Goal: Find specific page/section: Find specific page/section

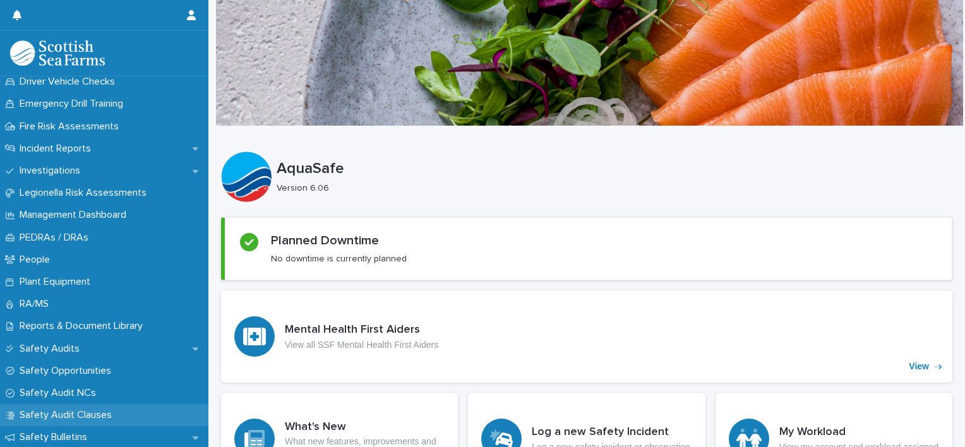
scroll to position [447, 0]
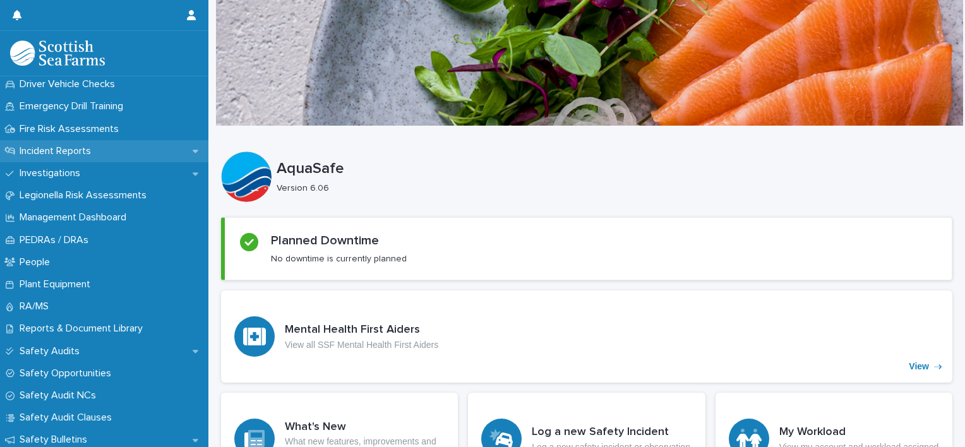
click at [88, 145] on p "Incident Reports" at bounding box center [58, 151] width 86 height 12
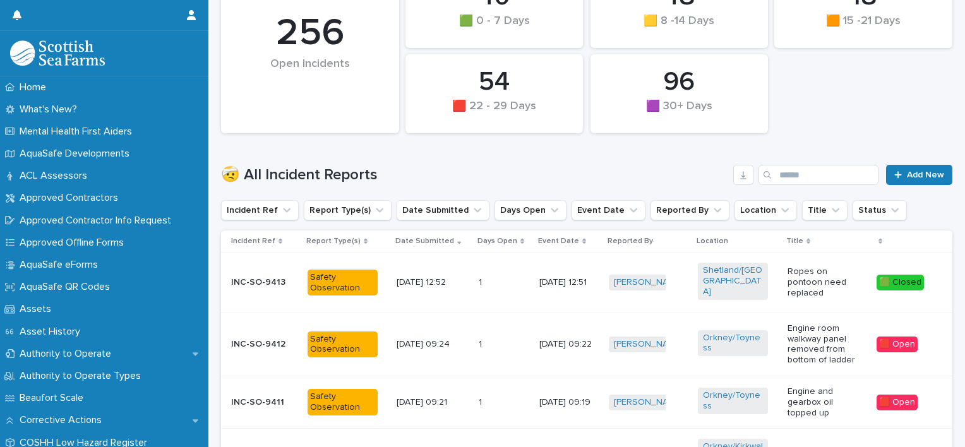
scroll to position [265, 0]
click at [376, 211] on icon "Report Type(s)" at bounding box center [380, 210] width 8 height 4
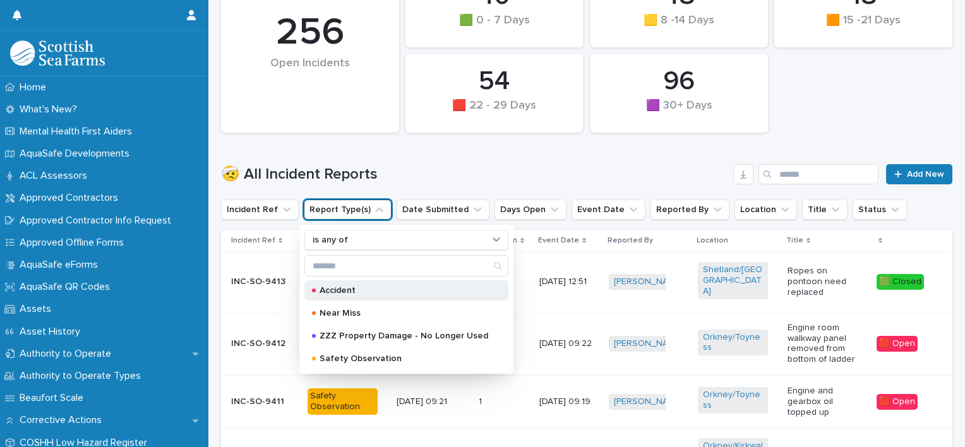
click at [351, 289] on p "Accident" at bounding box center [403, 290] width 169 height 9
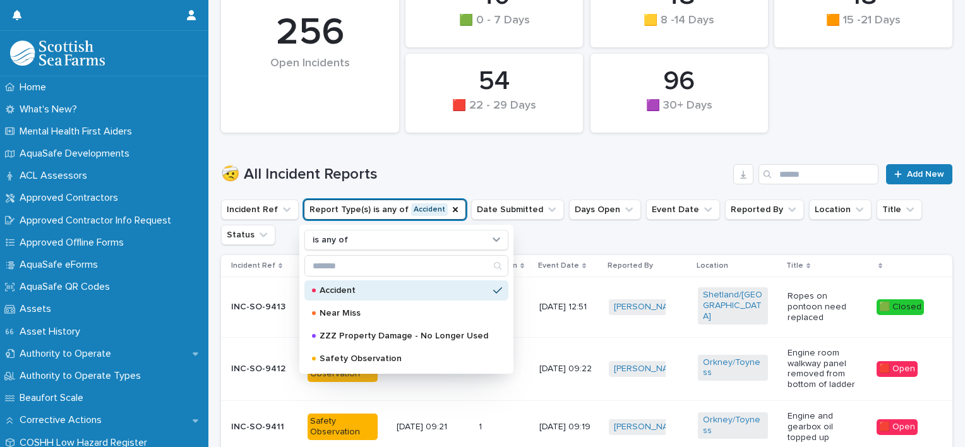
scroll to position [278, 0]
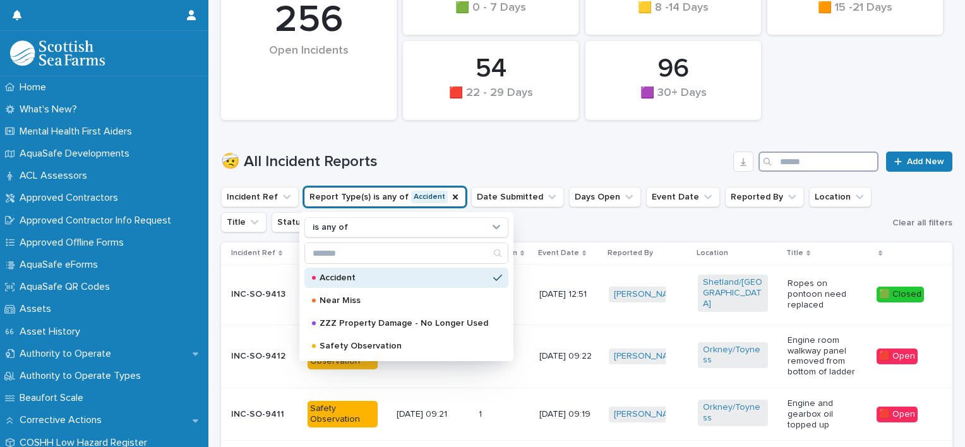
click at [797, 154] on input "Search" at bounding box center [818, 162] width 120 height 20
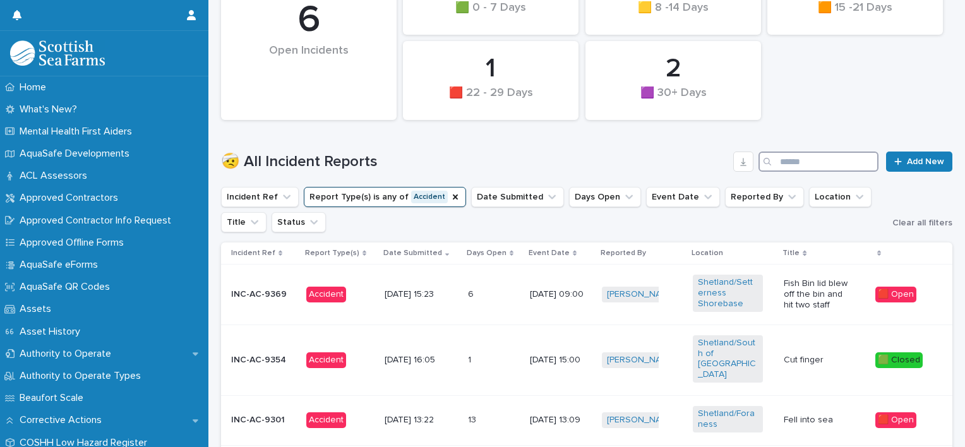
scroll to position [278, 0]
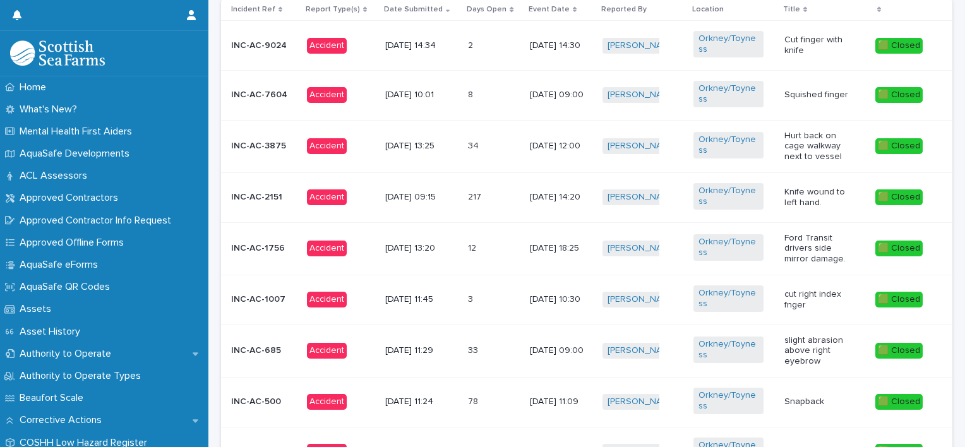
scroll to position [516, 0]
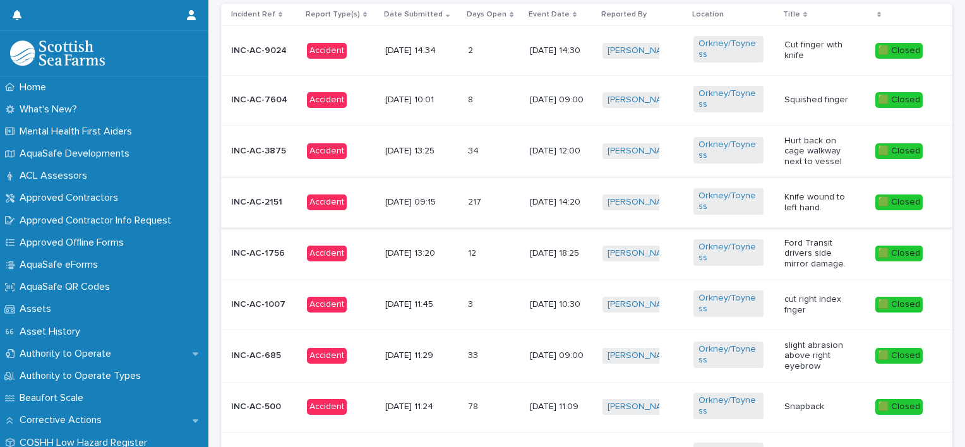
type input "*******"
click at [484, 198] on p at bounding box center [485, 202] width 35 height 11
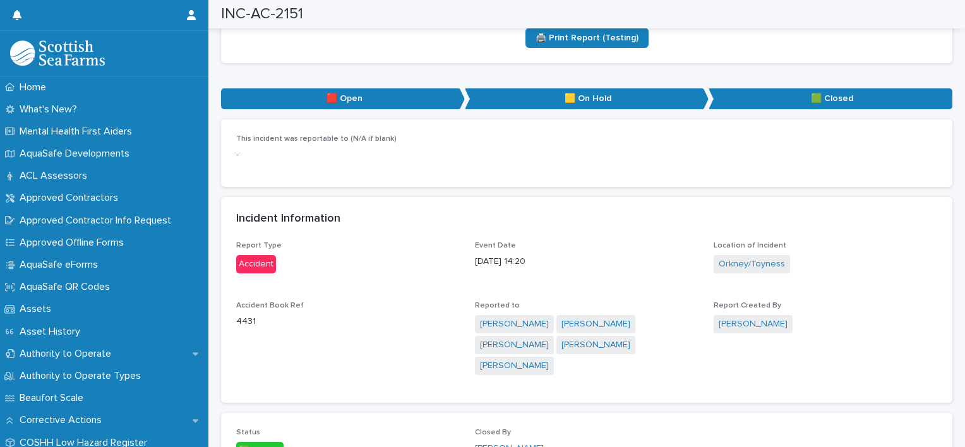
scroll to position [484, 0]
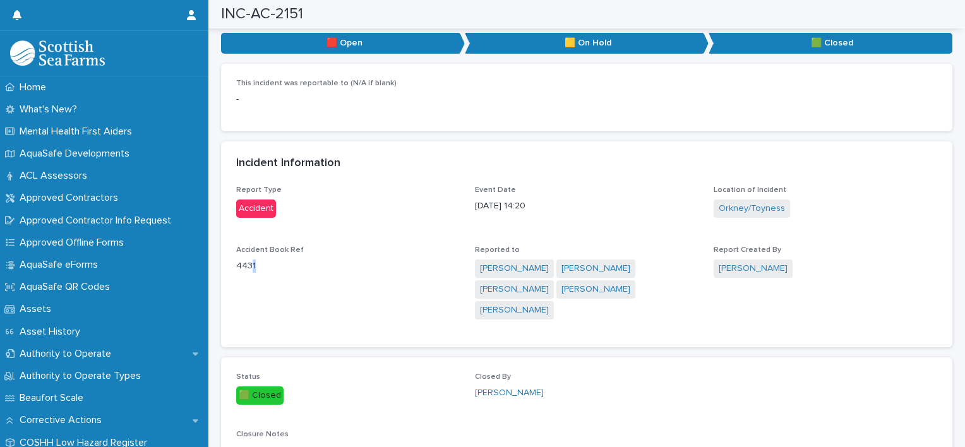
drag, startPoint x: 256, startPoint y: 251, endPoint x: 249, endPoint y: 250, distance: 7.7
click at [249, 259] on p "4431" at bounding box center [347, 265] width 223 height 13
drag, startPoint x: 249, startPoint y: 250, endPoint x: 266, endPoint y: 254, distance: 17.6
click at [266, 259] on p "4431" at bounding box center [347, 265] width 223 height 13
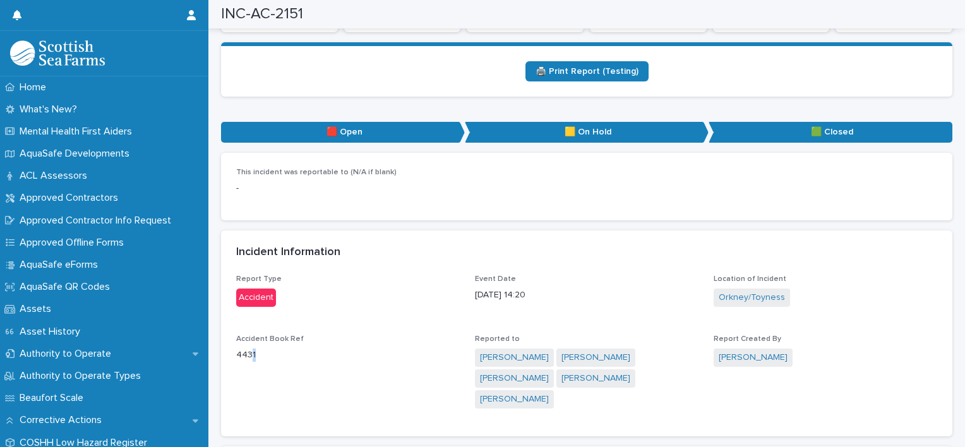
scroll to position [391, 0]
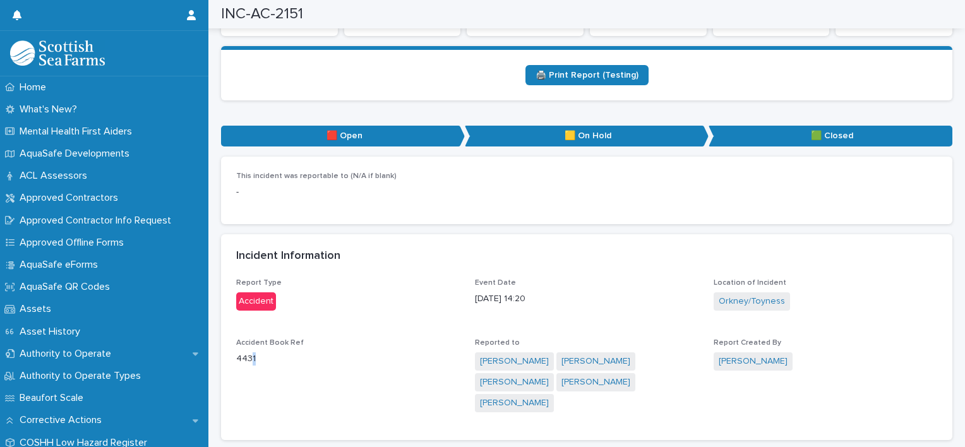
click at [328, 354] on div "Accident Book Ref 4431" at bounding box center [347, 356] width 223 height 37
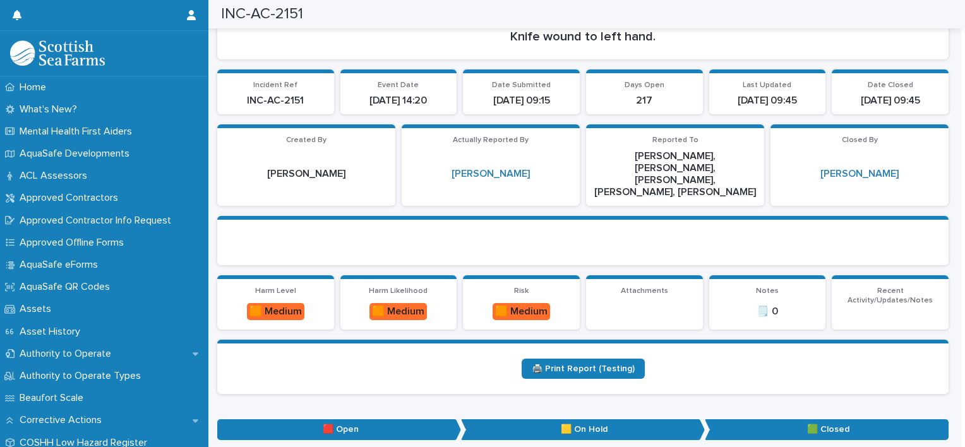
scroll to position [0, 0]
